Goal: Complete application form: Complete application form

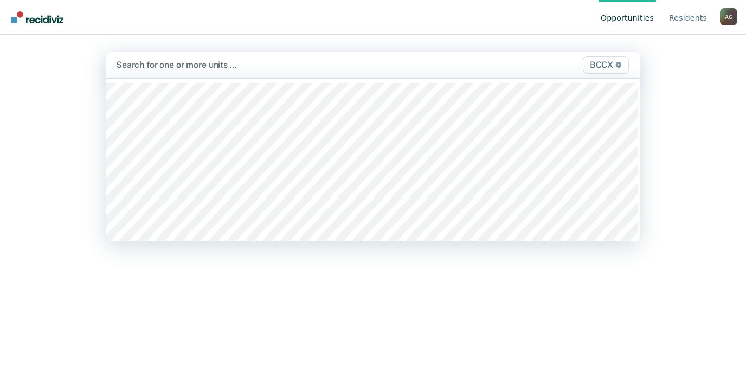
click at [170, 66] on div at bounding box center [295, 65] width 359 height 12
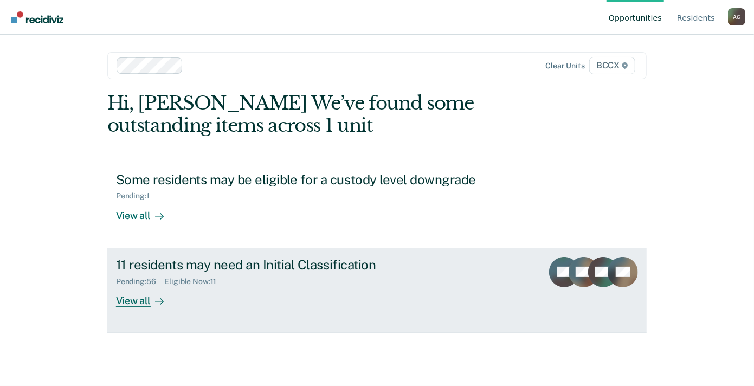
click at [139, 297] on div "View all" at bounding box center [146, 296] width 61 height 21
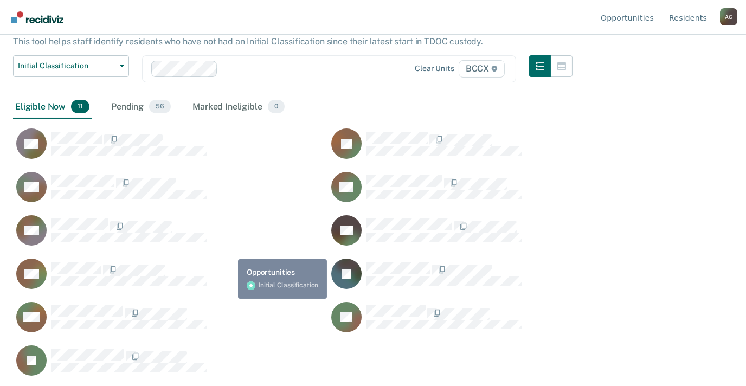
scroll to position [70, 0]
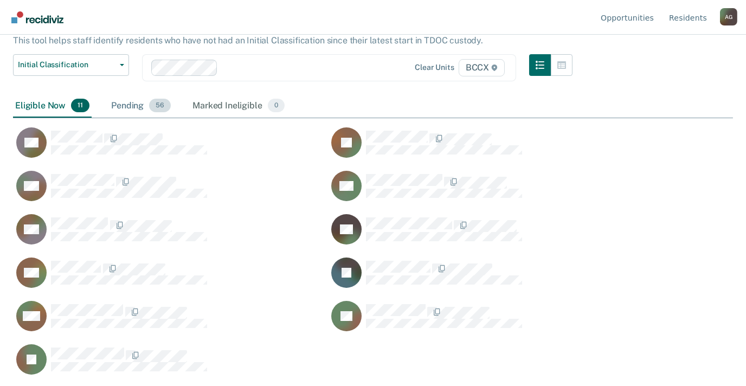
click at [119, 102] on div "Pending 56" at bounding box center [141, 106] width 64 height 24
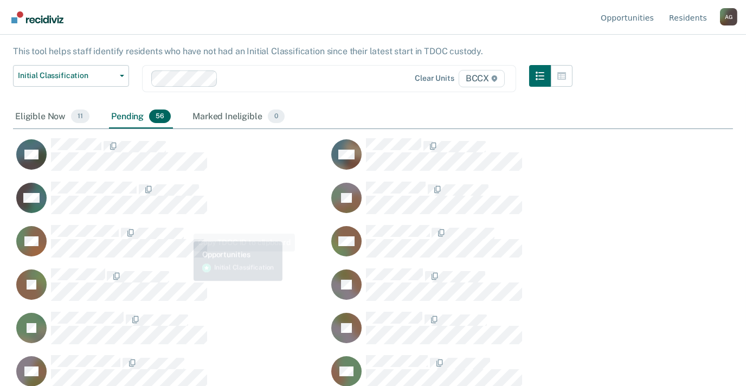
scroll to position [0, 0]
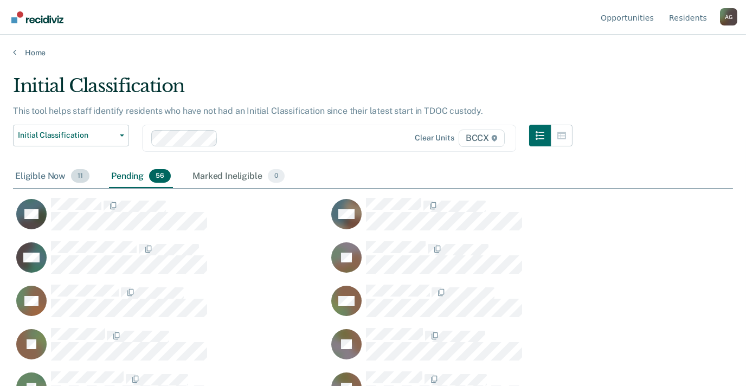
click at [76, 176] on span "11" at bounding box center [80, 176] width 18 height 14
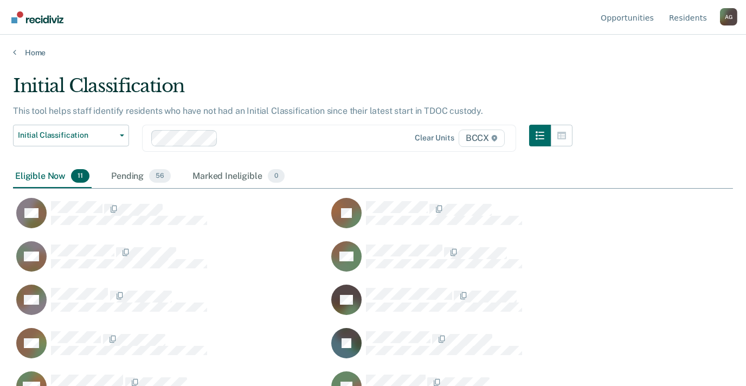
click at [76, 176] on span "11" at bounding box center [80, 176] width 18 height 14
click at [30, 177] on div "Eligible Now 11" at bounding box center [52, 177] width 79 height 24
click at [74, 176] on span "11" at bounding box center [80, 176] width 18 height 14
click at [139, 180] on div "Pending 56" at bounding box center [141, 177] width 64 height 24
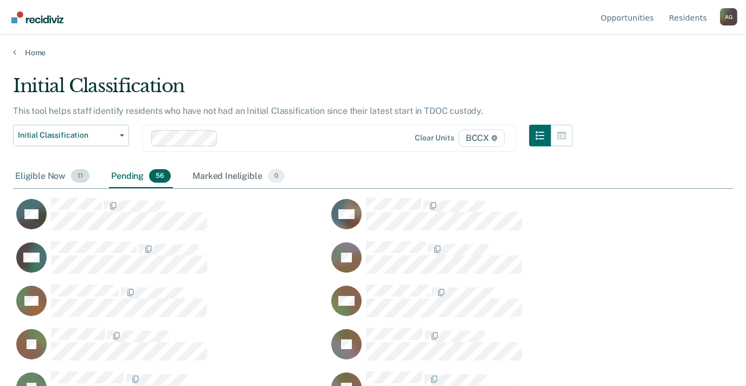
click at [73, 178] on span "11" at bounding box center [80, 176] width 18 height 14
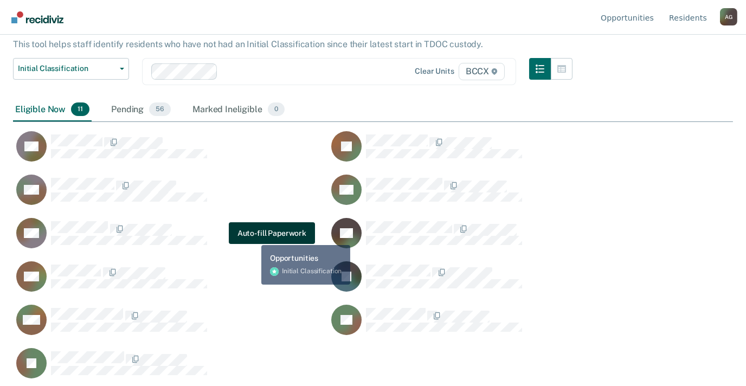
scroll to position [70, 0]
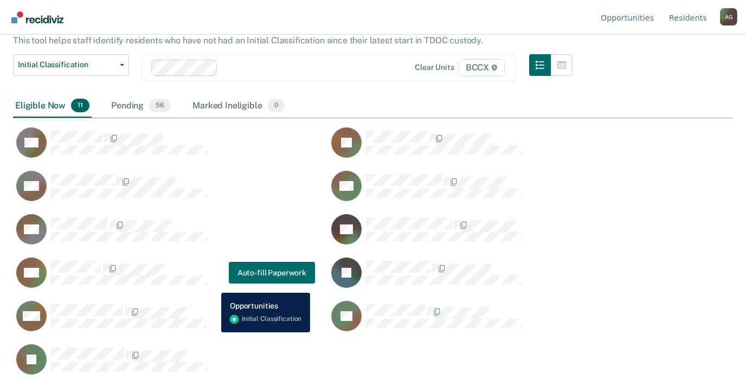
click at [213, 284] on div "TM Auto-fill Paperwork" at bounding box center [164, 272] width 302 height 31
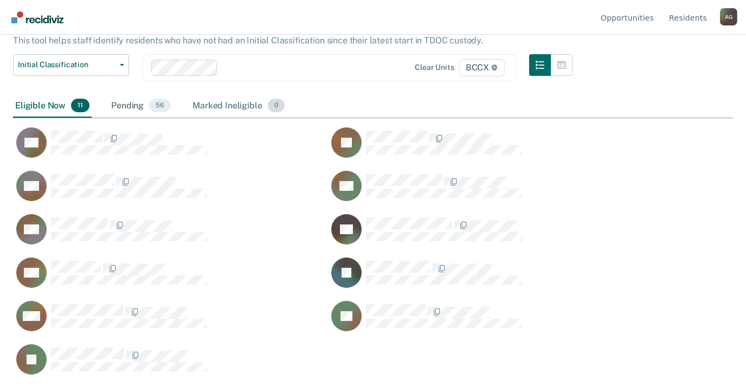
click at [227, 107] on div "Marked Ineligible 0" at bounding box center [238, 106] width 96 height 24
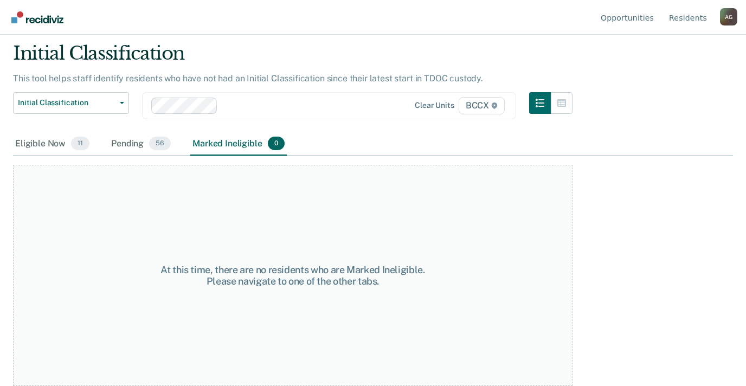
scroll to position [31, 0]
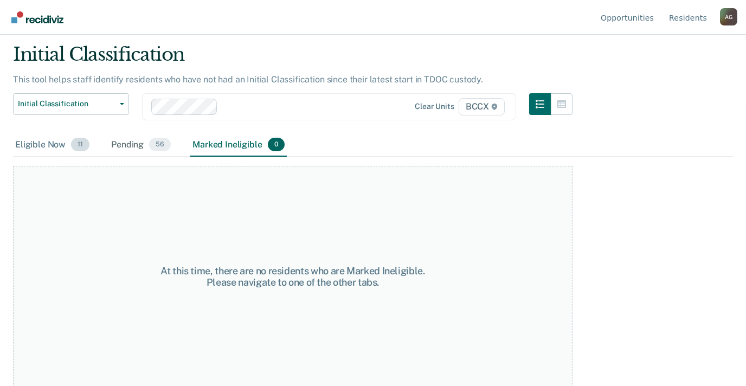
click at [54, 142] on div "Eligible Now 11" at bounding box center [52, 145] width 79 height 24
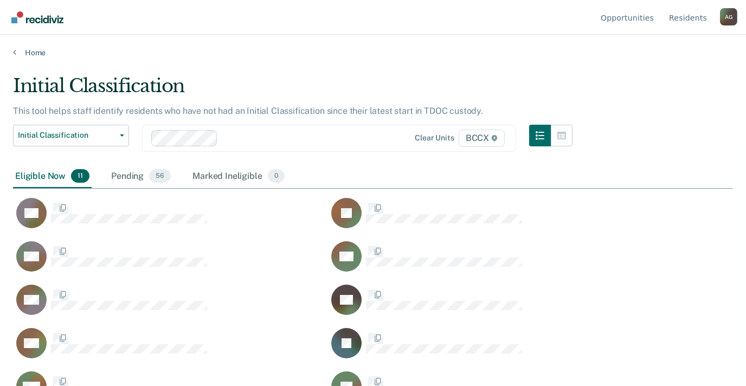
scroll to position [221, 711]
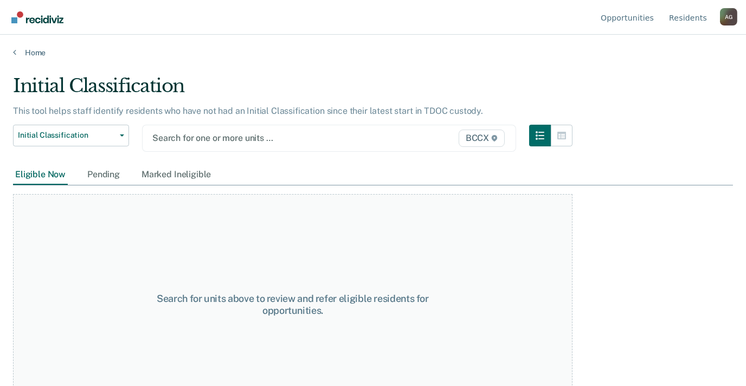
click at [203, 138] on div at bounding box center [275, 138] width 247 height 12
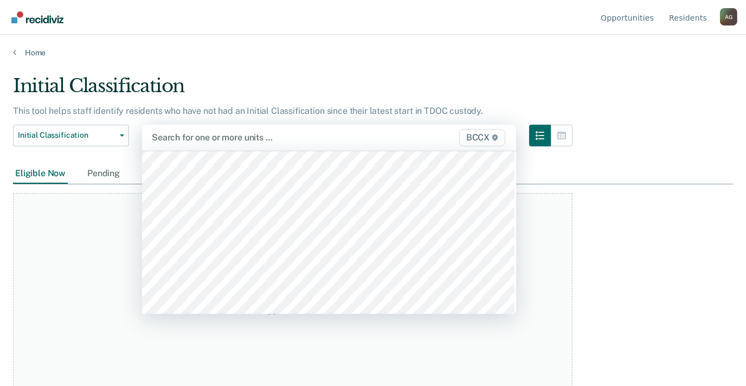
scroll to position [650, 0]
click at [211, 217] on div at bounding box center [329, 232] width 374 height 163
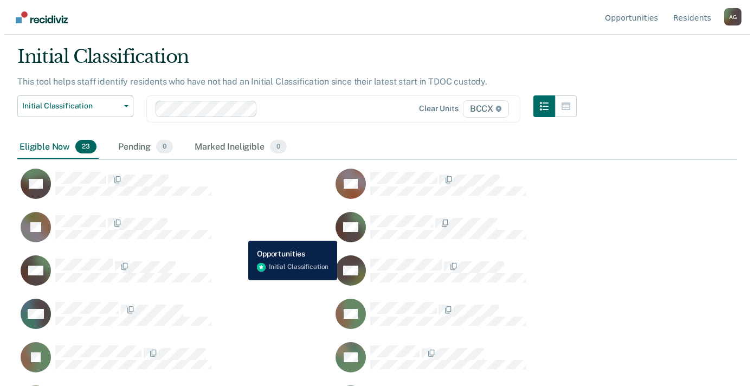
scroll to position [0, 0]
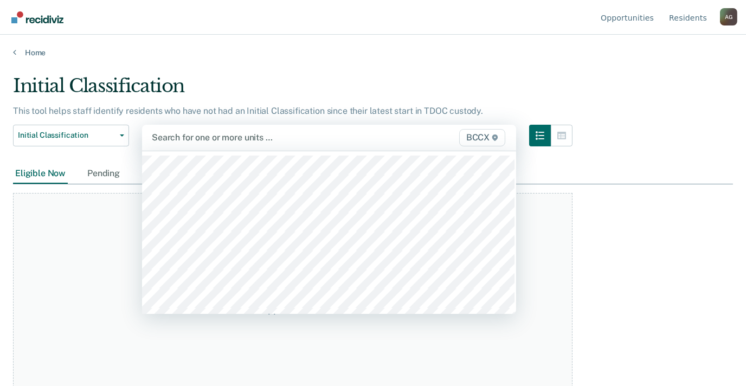
click at [157, 134] on div at bounding box center [276, 137] width 248 height 12
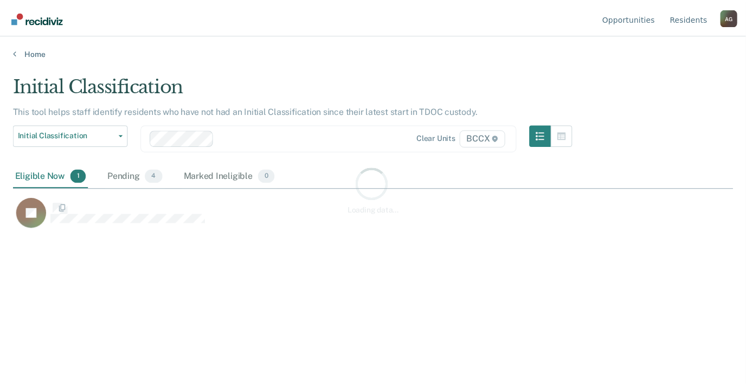
scroll to position [221, 720]
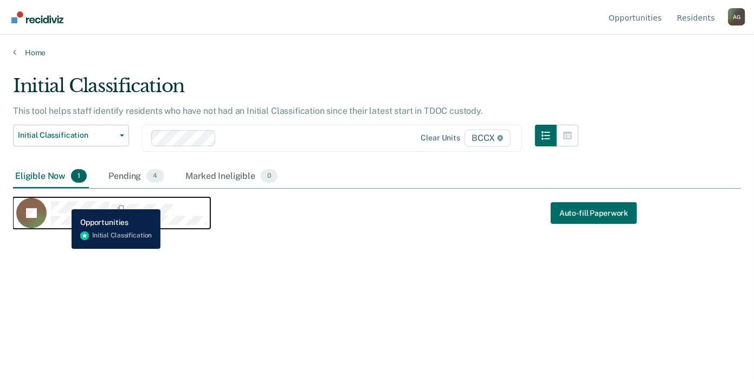
click at [64, 200] on div "JS" at bounding box center [111, 213] width 191 height 30
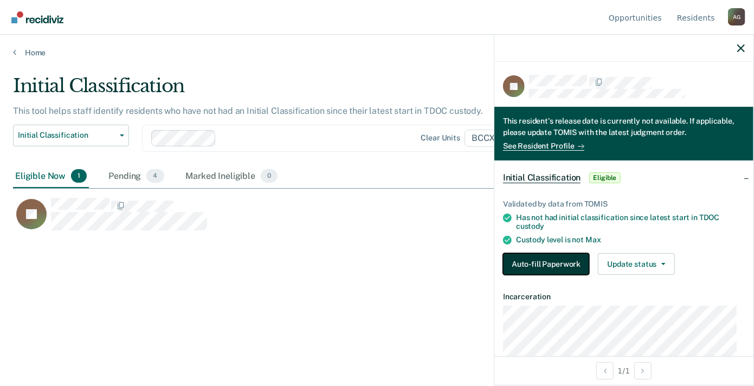
click at [572, 266] on button "Auto-fill Paperwork" at bounding box center [546, 264] width 86 height 22
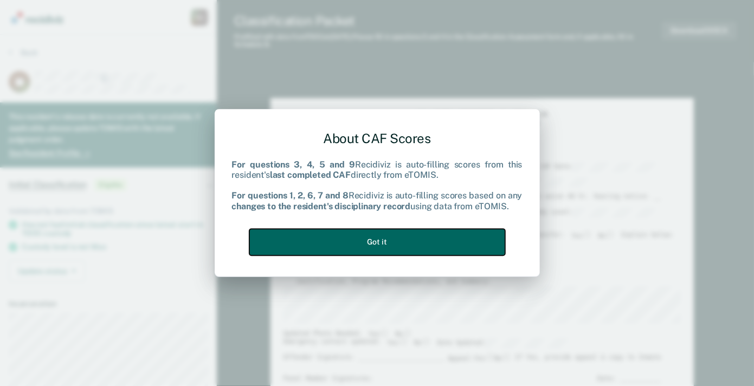
click at [424, 232] on button "Got it" at bounding box center [377, 242] width 256 height 27
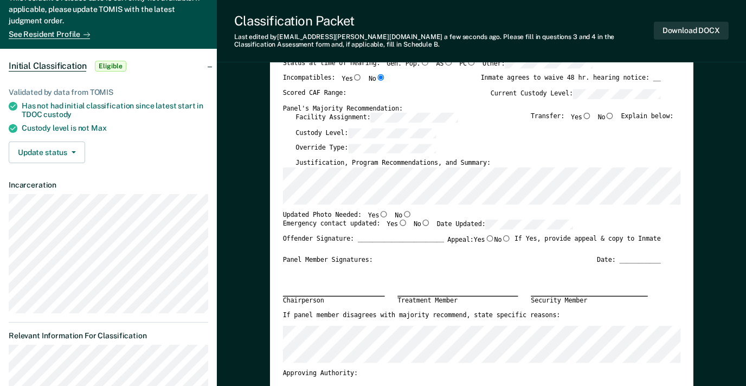
scroll to position [54, 0]
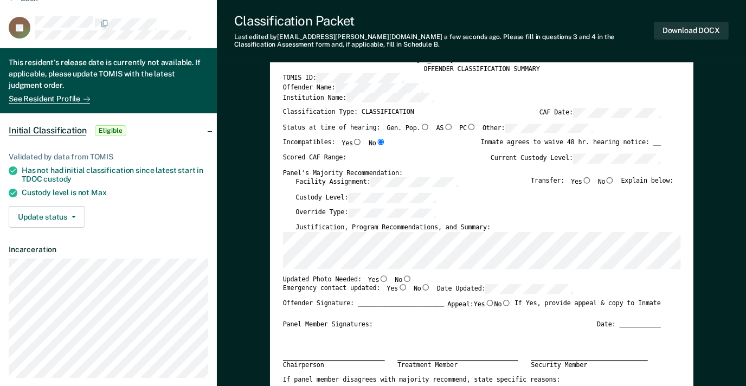
click at [402, 277] on input "No" at bounding box center [406, 278] width 9 height 7
type textarea "x"
radio input "true"
click at [387, 288] on label "Yes" at bounding box center [396, 289] width 21 height 10
click at [398, 288] on input "Yes" at bounding box center [402, 287] width 9 height 7
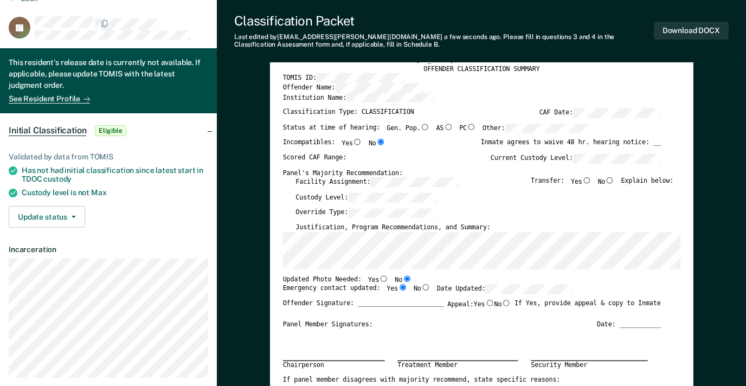
type textarea "x"
radio input "true"
click at [496, 199] on div "Custody Level:" at bounding box center [484, 199] width 378 height 15
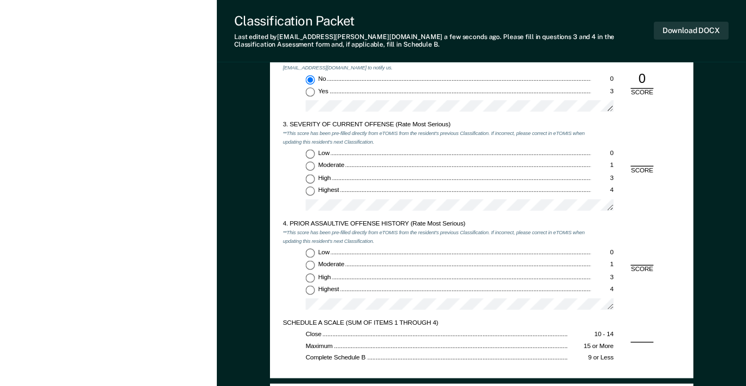
scroll to position [867, 0]
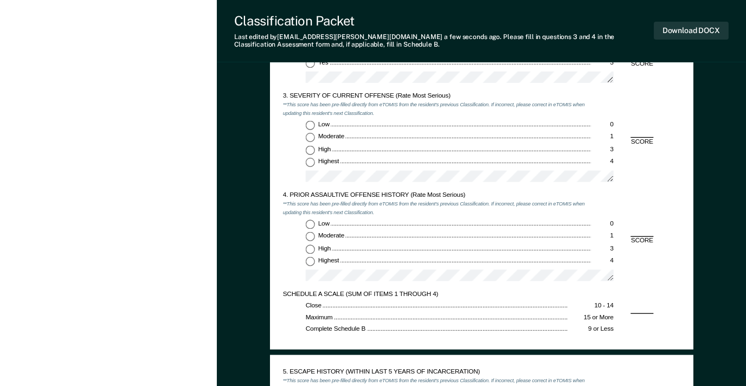
click at [314, 135] on input "Moderate 1" at bounding box center [309, 137] width 9 height 9
type textarea "x"
radio input "true"
click at [311, 220] on input "Low 0" at bounding box center [309, 223] width 9 height 9
type textarea "x"
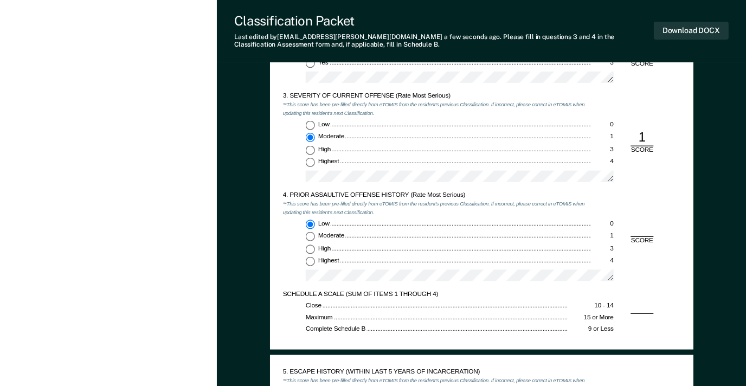
radio input "true"
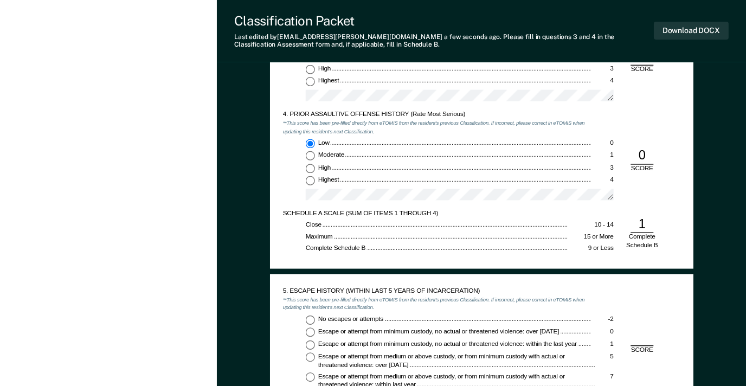
scroll to position [1030, 0]
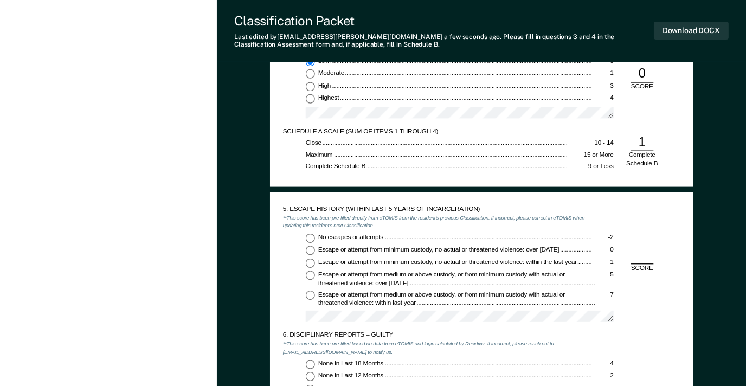
click at [308, 236] on input "No escapes or attempts -2" at bounding box center [309, 237] width 9 height 9
type textarea "x"
radio input "true"
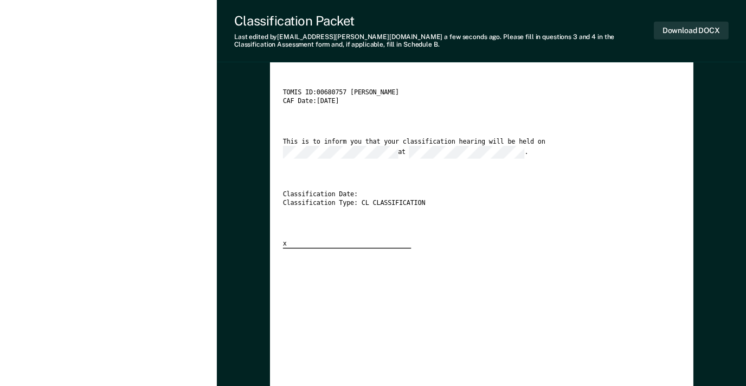
scroll to position [1626, 0]
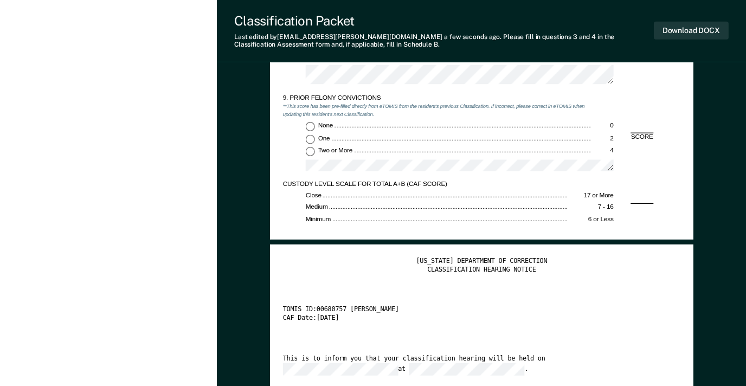
click at [310, 127] on input "None 0" at bounding box center [309, 126] width 9 height 9
type textarea "x"
radio input "true"
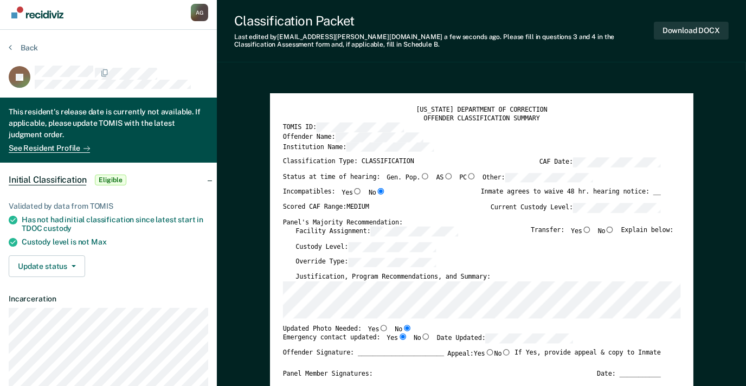
scroll to position [0, 0]
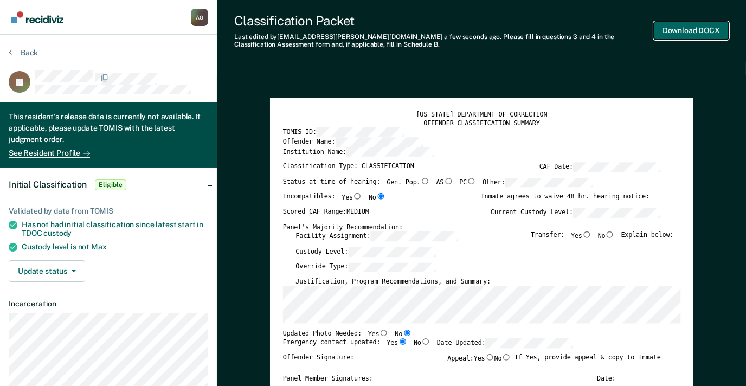
click at [668, 24] on button "Download DOCX" at bounding box center [691, 31] width 75 height 18
type textarea "x"
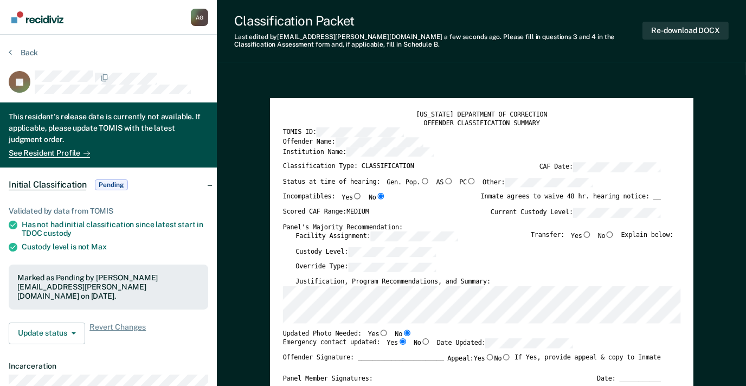
drag, startPoint x: 328, startPoint y: 198, endPoint x: 333, endPoint y: 194, distance: 5.8
click at [328, 198] on div "Incompatibles: Yes No" at bounding box center [333, 200] width 102 height 15
